Goal: Information Seeking & Learning: Learn about a topic

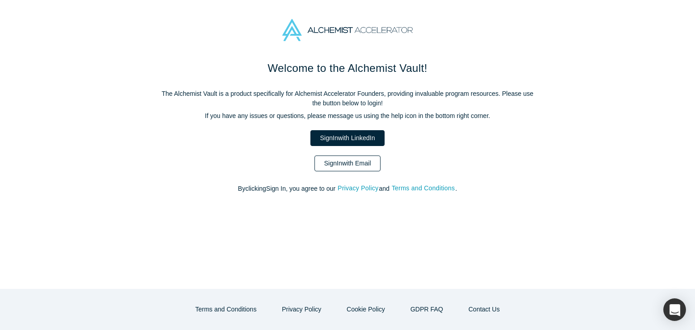
click at [353, 158] on link "Sign In with Email" at bounding box center [347, 164] width 66 height 16
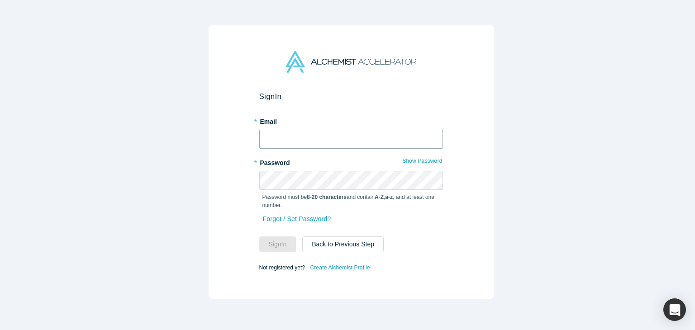
click at [311, 136] on input "text" at bounding box center [351, 139] width 184 height 19
click at [259, 237] on button "Sign In" at bounding box center [277, 245] width 37 height 16
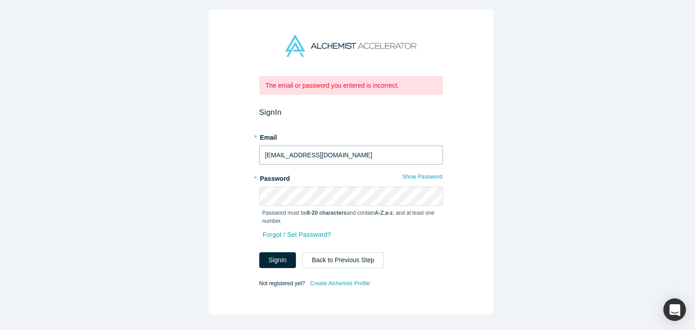
drag, startPoint x: 314, startPoint y: 148, endPoint x: 121, endPoint y: 163, distance: 193.8
click at [121, 163] on div "The email or password you entered is incorrect. Sign In * Email [EMAIL_ADDRESS]…" at bounding box center [351, 168] width 702 height 337
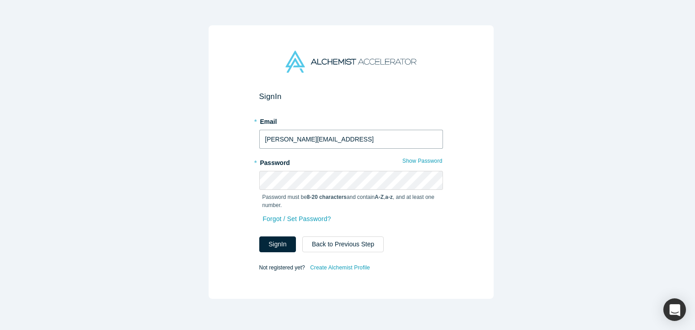
type input "[PERSON_NAME][EMAIL_ADDRESS]"
click at [259, 237] on button "Sign In" at bounding box center [277, 245] width 37 height 16
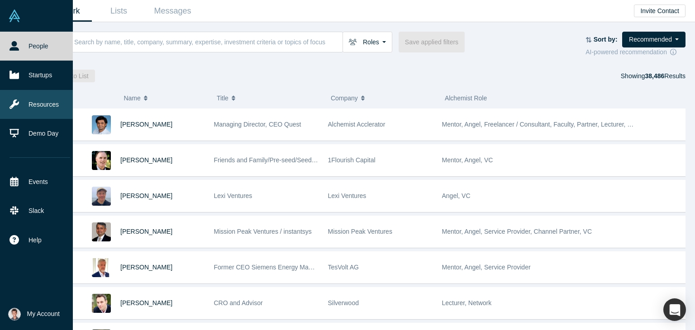
click at [29, 104] on link "Resources" at bounding box center [40, 104] width 80 height 29
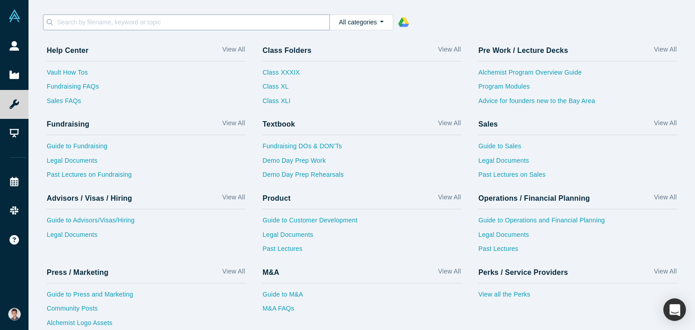
click at [175, 20] on input at bounding box center [192, 22] width 273 height 12
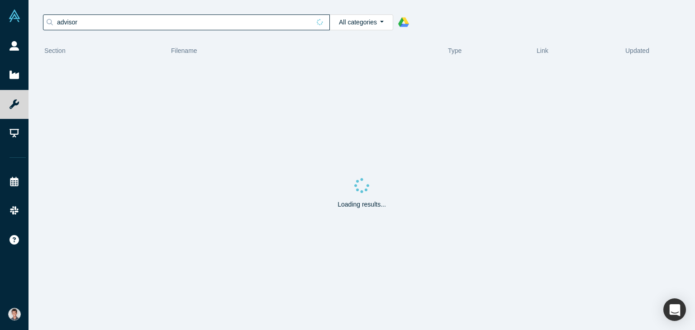
type input "advisor"
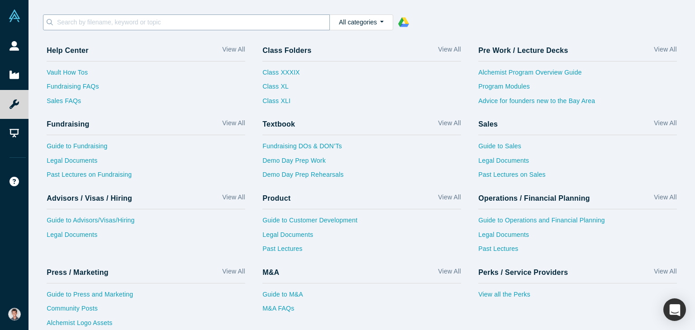
drag, startPoint x: 0, startPoint y: 0, endPoint x: 90, endPoint y: 24, distance: 93.7
click at [90, 24] on input at bounding box center [192, 22] width 273 height 12
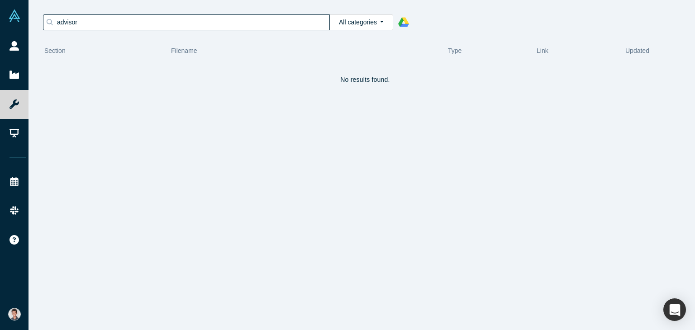
type input "advisor"
click at [102, 21] on input "advisor" at bounding box center [183, 22] width 254 height 12
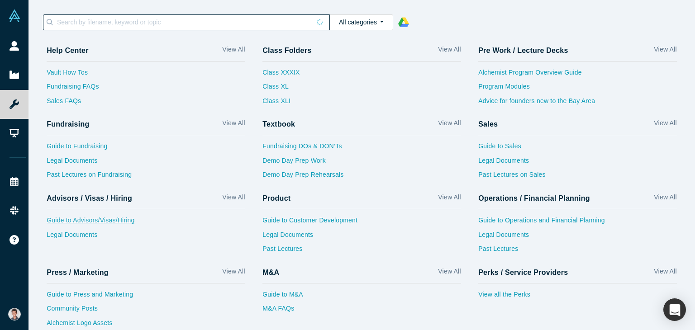
click at [121, 219] on link "Guide to Advisors/Visas/Hiring" at bounding box center [146, 223] width 199 height 14
click at [58, 241] on link "Legal Documents" at bounding box center [146, 237] width 199 height 14
